Goal: Information Seeking & Learning: Learn about a topic

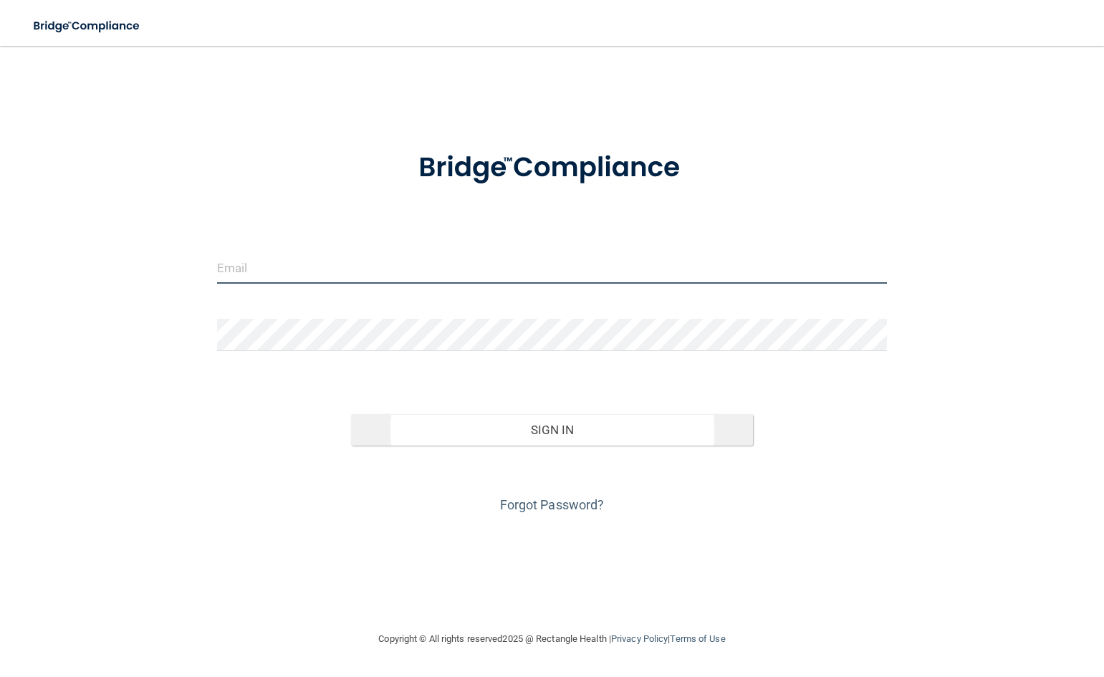
type input "[EMAIL_ADDRESS][DOMAIN_NAME]"
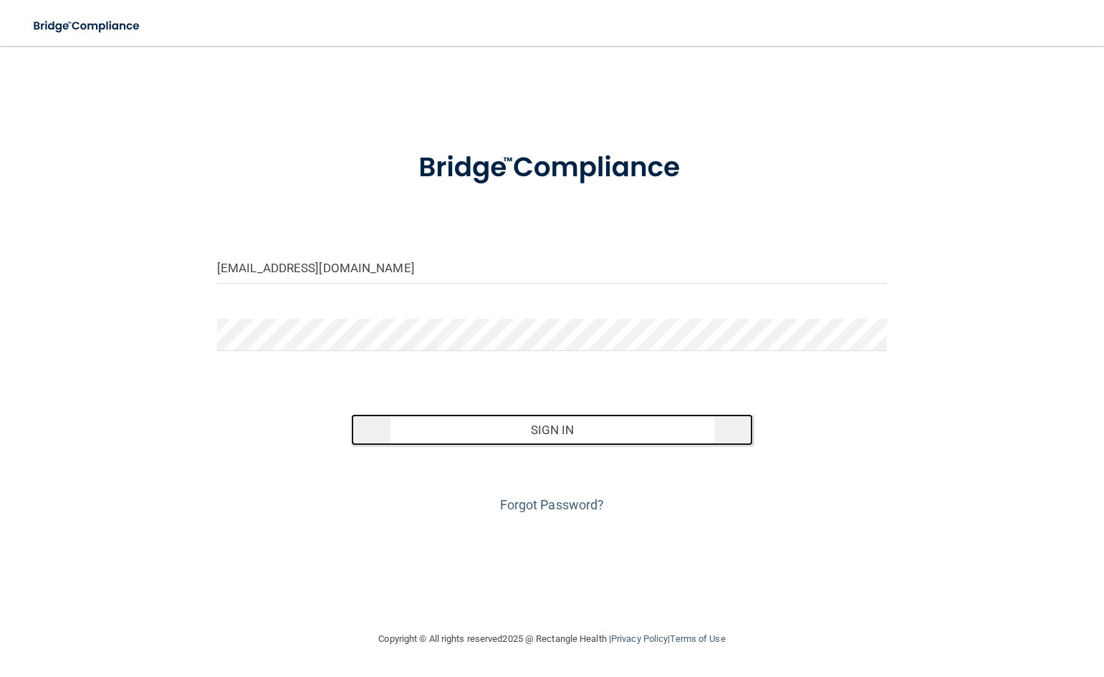
click at [483, 441] on button "Sign In" at bounding box center [552, 430] width 402 height 32
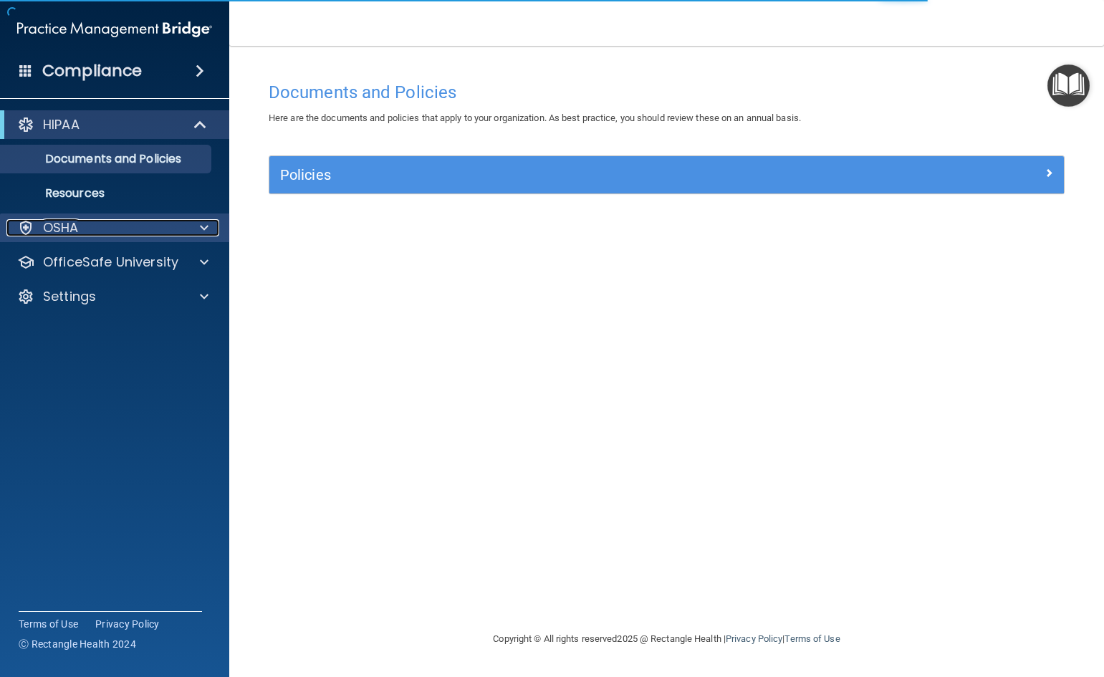
click at [71, 228] on p "OSHA" at bounding box center [61, 227] width 36 height 17
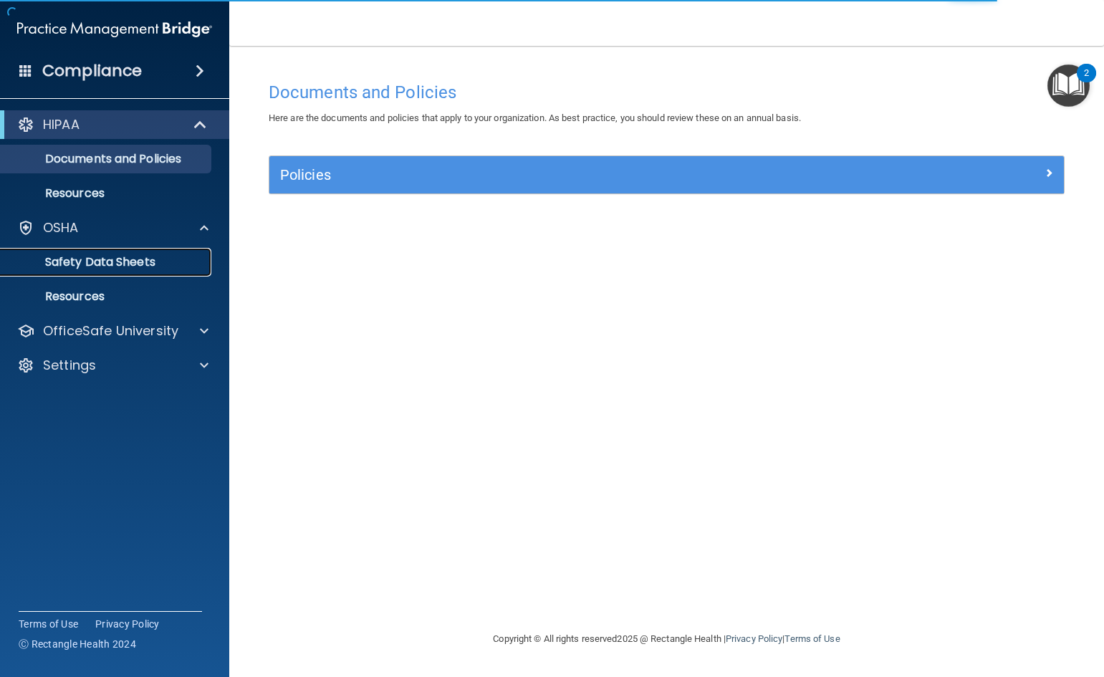
click at [81, 265] on p "Safety Data Sheets" at bounding box center [107, 262] width 196 height 14
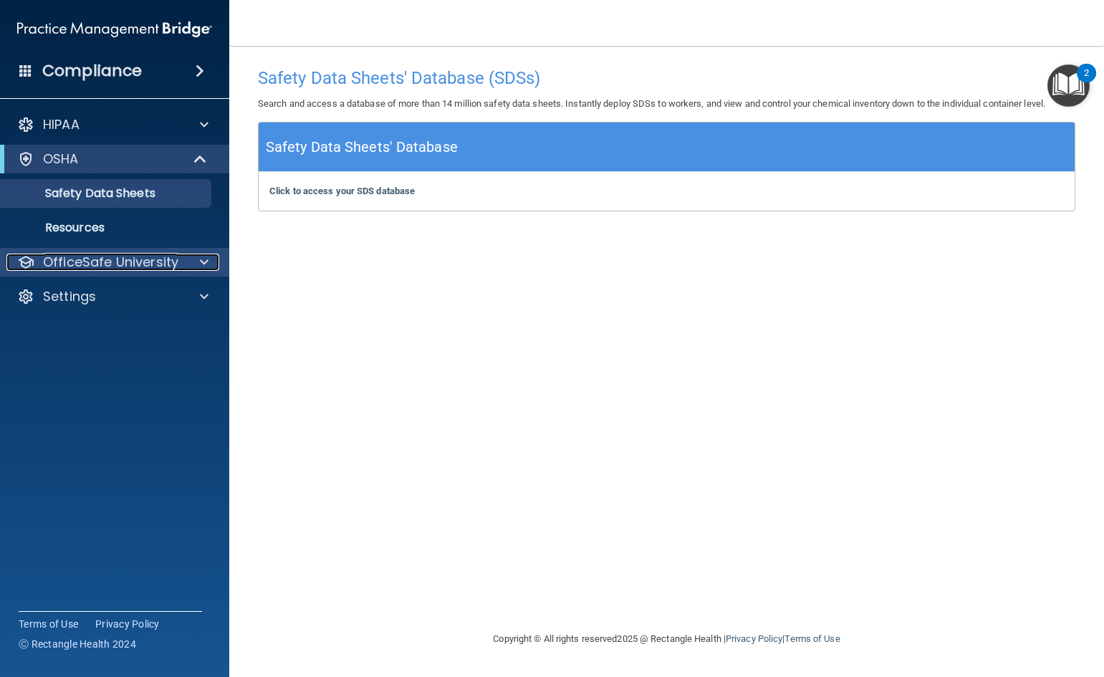
click at [194, 262] on div at bounding box center [202, 262] width 36 height 17
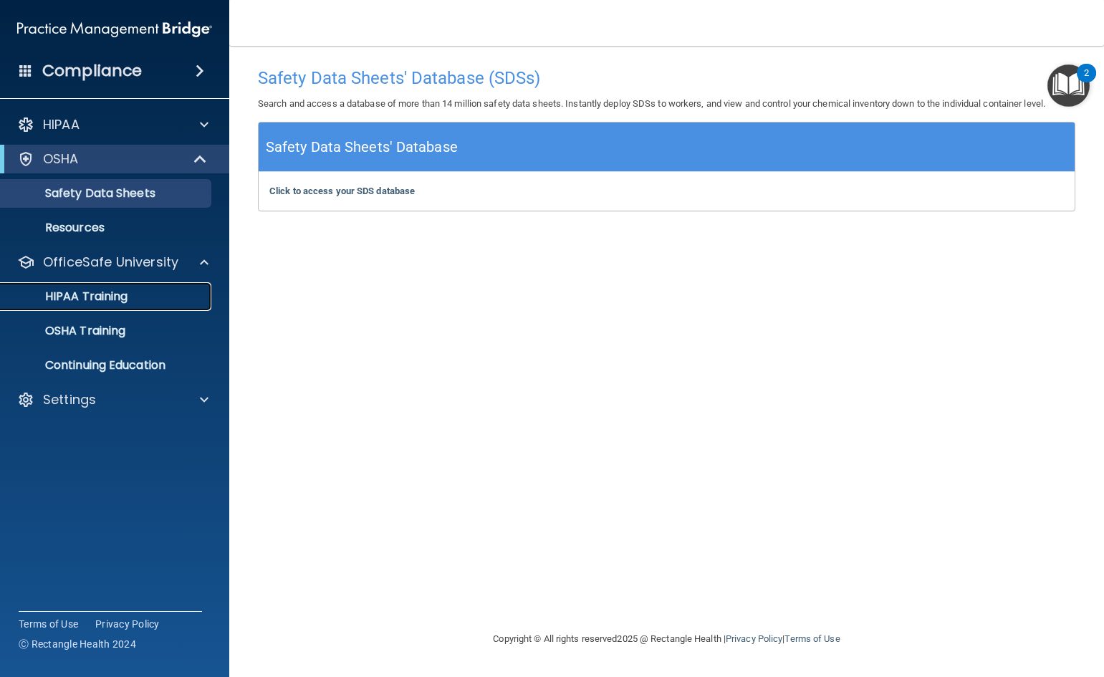
click at [163, 301] on div "HIPAA Training" at bounding box center [107, 296] width 196 height 14
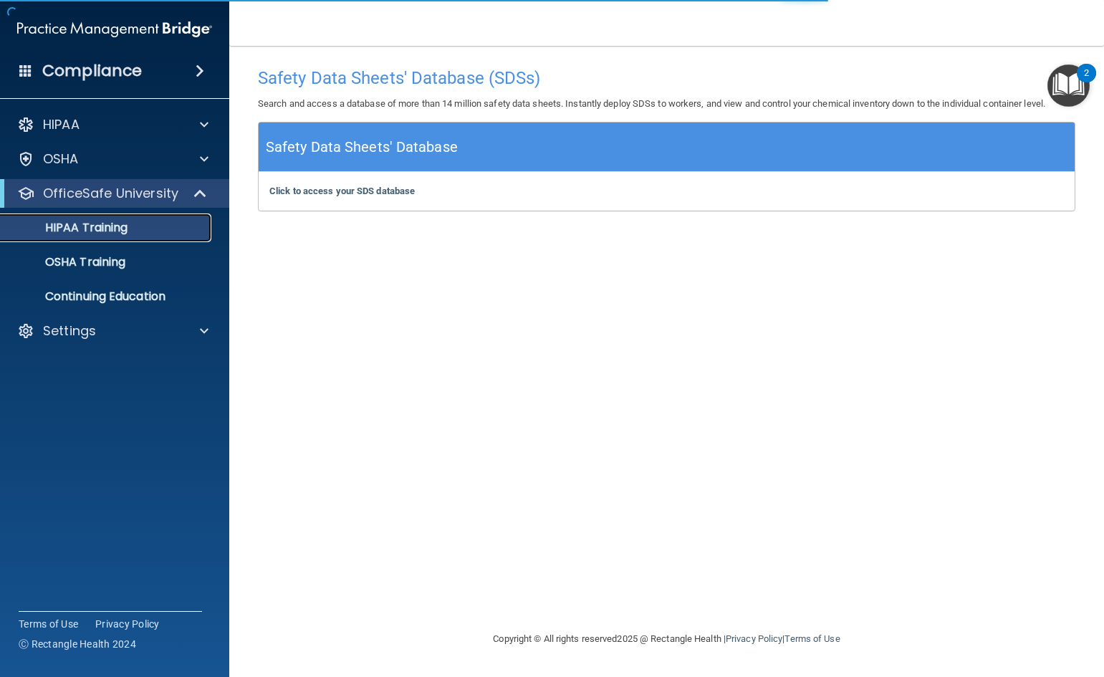
click at [118, 237] on link "HIPAA Training" at bounding box center [99, 228] width 226 height 29
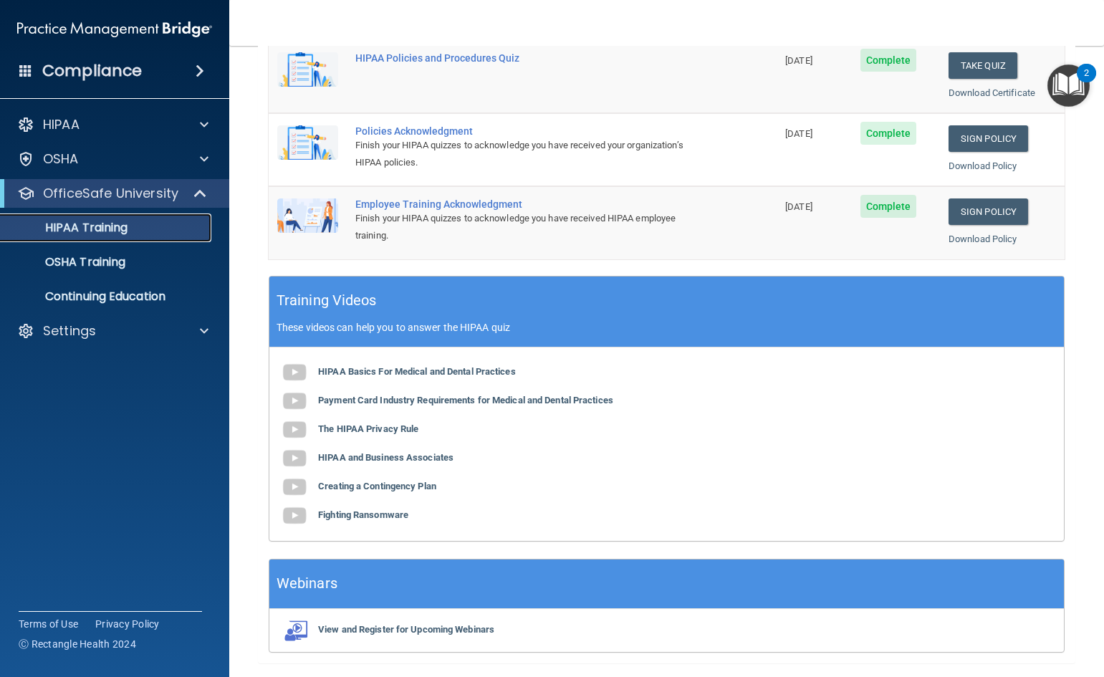
scroll to position [402, 0]
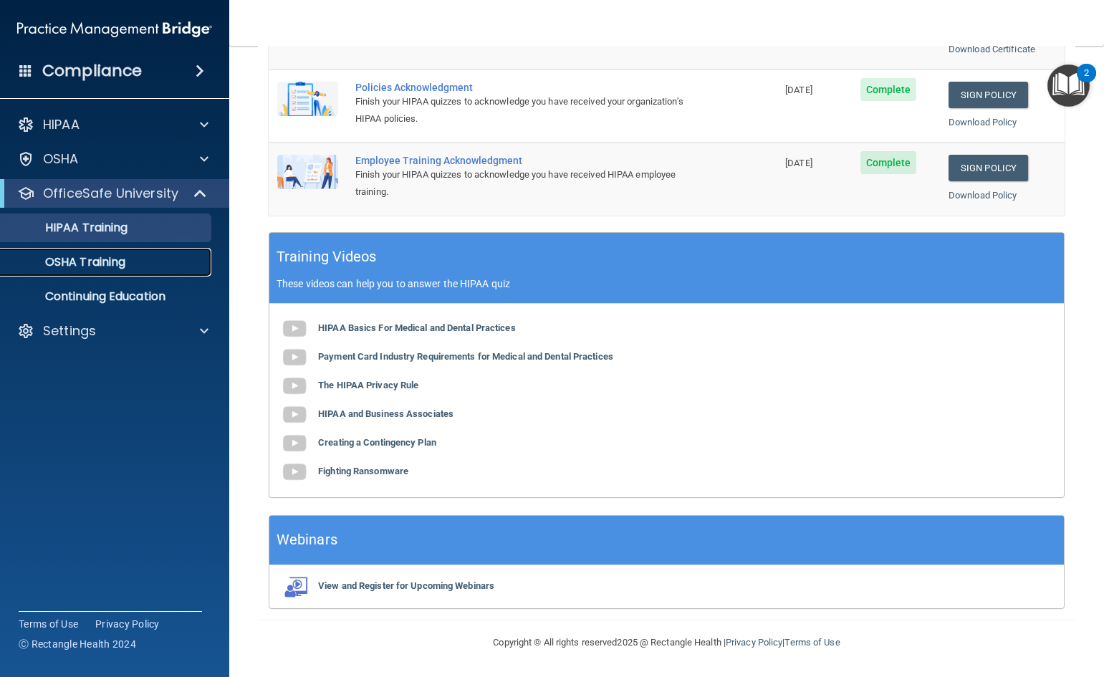
click at [133, 264] on div "OSHA Training" at bounding box center [107, 262] width 196 height 14
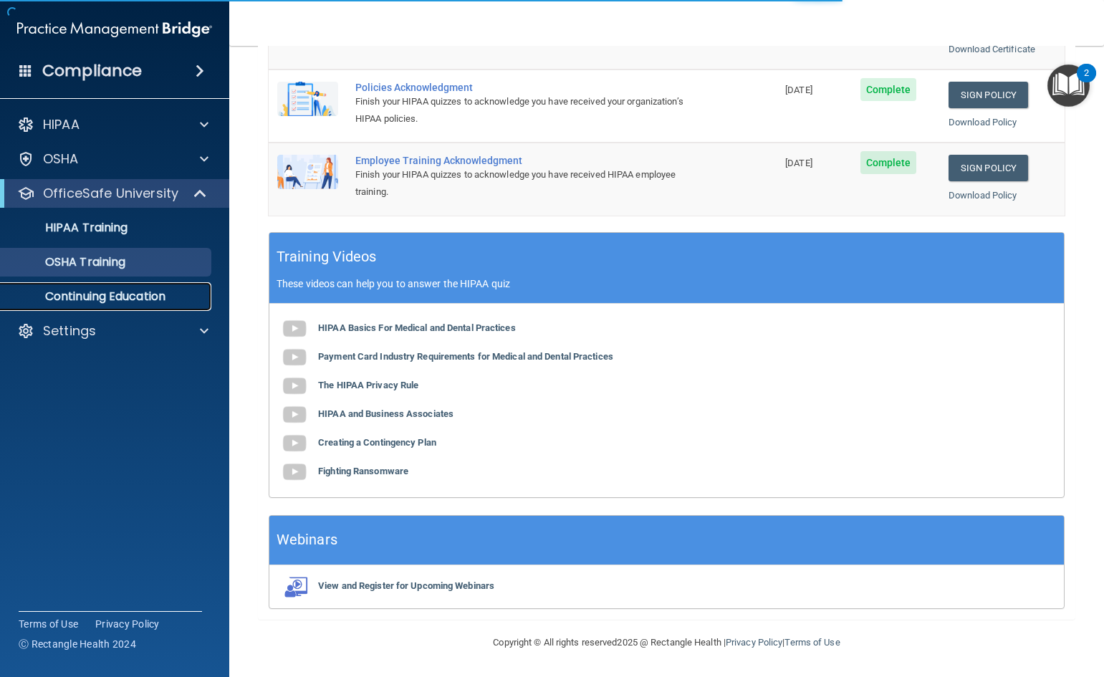
click at [145, 297] on p "Continuing Education" at bounding box center [107, 296] width 196 height 14
